Goal: Task Accomplishment & Management: Use online tool/utility

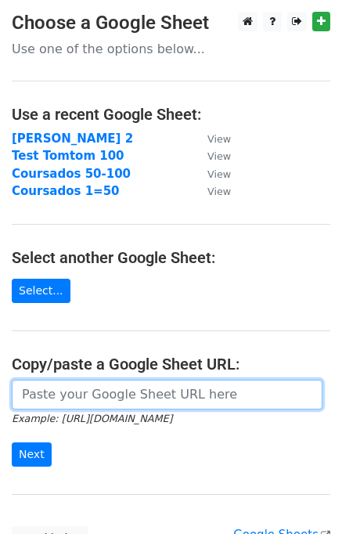
click at [72, 391] on input "url" at bounding box center [167, 395] width 311 height 30
paste input "[URL][DOMAIN_NAME]"
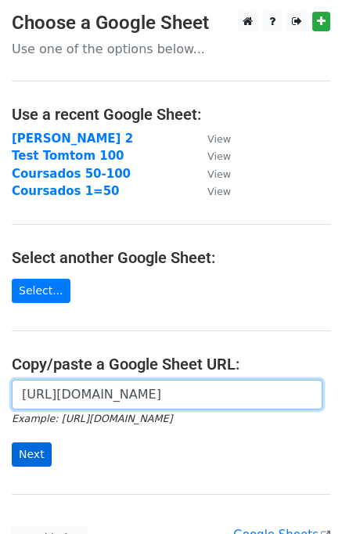
type input "[URL][DOMAIN_NAME]"
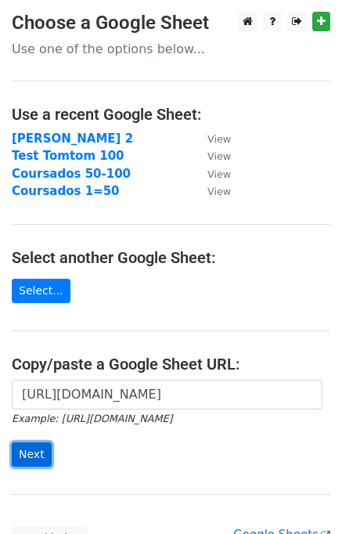
scroll to position [0, 0]
click at [27, 446] on input "Next" at bounding box center [32, 454] width 40 height 24
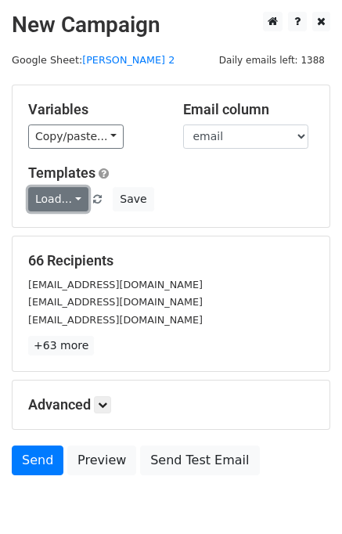
click at [59, 202] on link "Load..." at bounding box center [58, 199] width 60 height 24
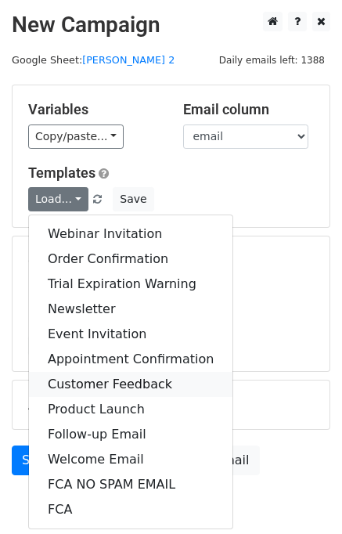
scroll to position [72, 0]
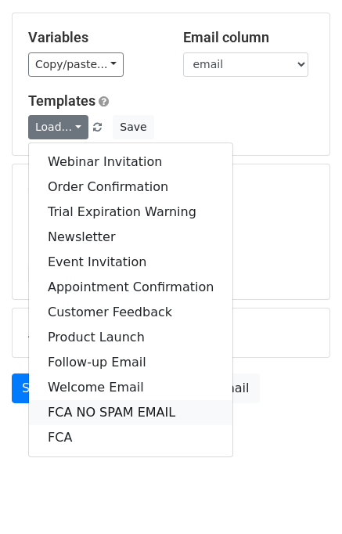
click at [113, 404] on link "FCA NO SPAM EMAIL" at bounding box center [131, 412] width 204 height 25
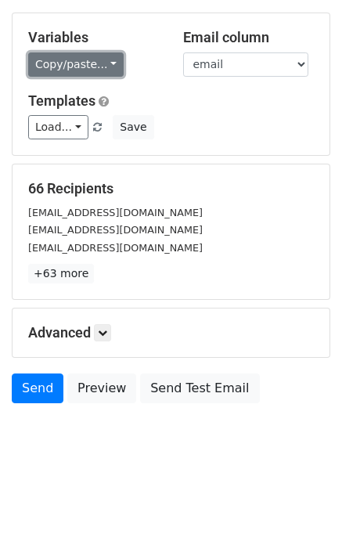
click at [94, 63] on link "Copy/paste..." at bounding box center [75, 64] width 95 height 24
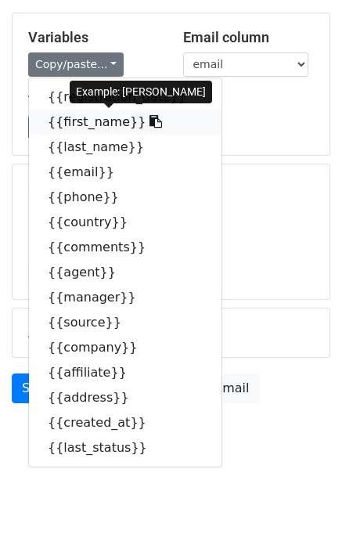
click at [149, 124] on icon at bounding box center [155, 121] width 13 height 13
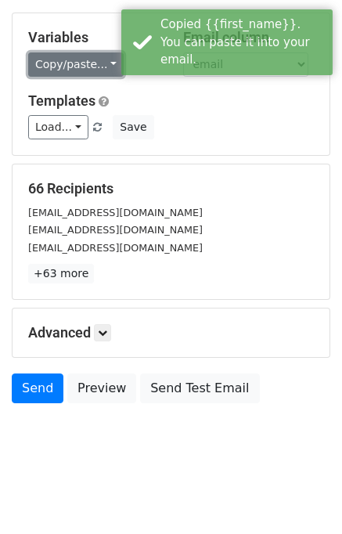
click at [98, 67] on link "Copy/paste..." at bounding box center [75, 64] width 95 height 24
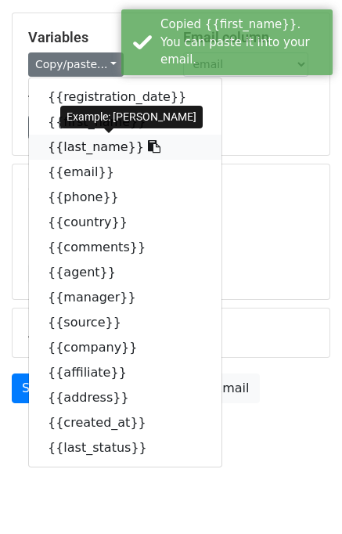
click at [148, 148] on icon at bounding box center [154, 146] width 13 height 13
